Goal: Task Accomplishment & Management: Complete application form

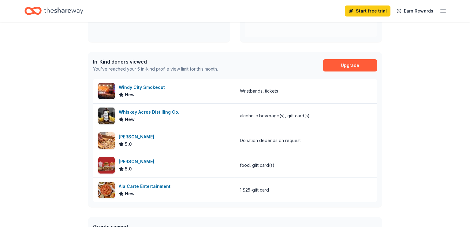
scroll to position [127, 0]
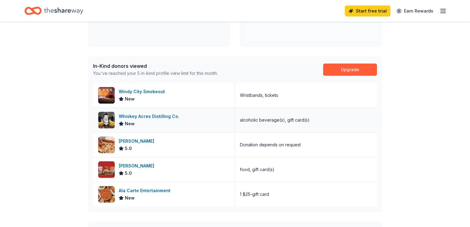
click at [150, 114] on div "Whiskey Acres Distilling Co." at bounding box center [150, 116] width 63 height 7
click at [149, 172] on div "[PERSON_NAME] 5.0" at bounding box center [164, 170] width 142 height 24
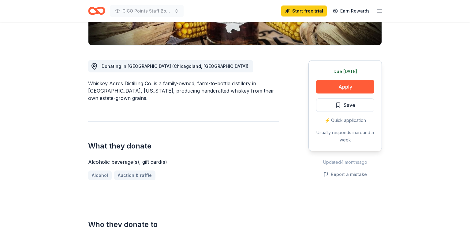
scroll to position [142, 0]
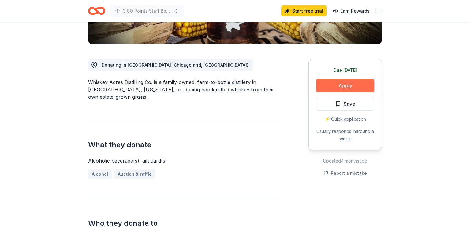
click at [362, 81] on button "Apply" at bounding box center [345, 85] width 58 height 13
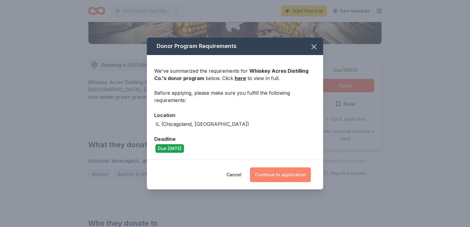
click at [304, 175] on button "Continue to application" at bounding box center [280, 175] width 61 height 15
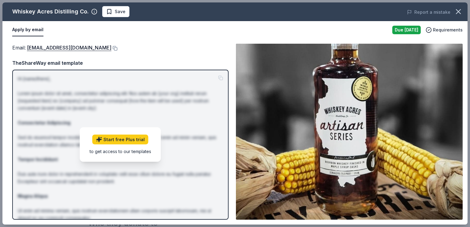
click at [15, 31] on button "Apply by email" at bounding box center [27, 30] width 31 height 13
click at [33, 28] on button "Apply by email" at bounding box center [27, 30] width 31 height 13
click at [49, 48] on link "[EMAIL_ADDRESS][DOMAIN_NAME]" at bounding box center [69, 48] width 84 height 8
